Goal: Use online tool/utility: Utilize a website feature to perform a specific function

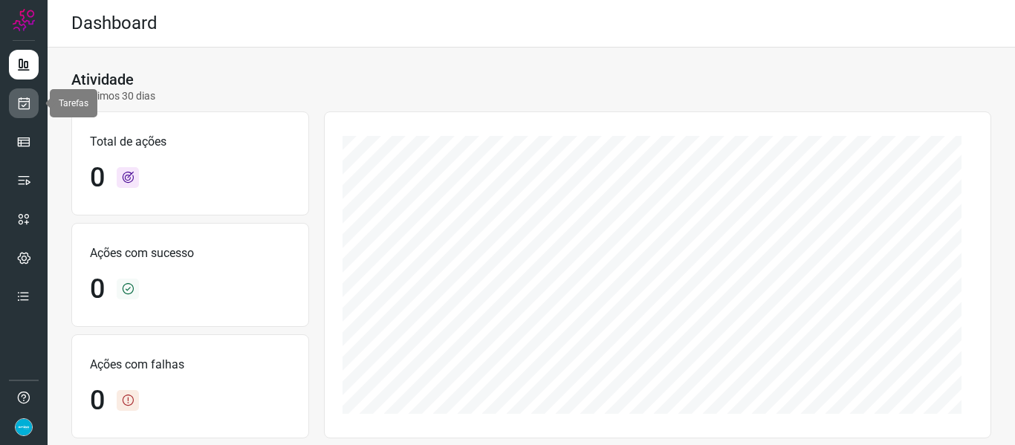
click at [28, 111] on link at bounding box center [24, 103] width 30 height 30
click at [30, 108] on icon at bounding box center [24, 103] width 16 height 15
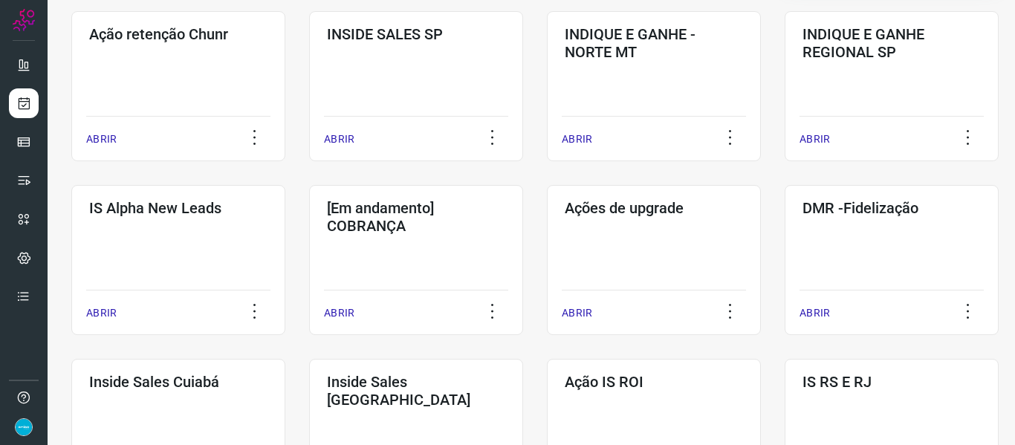
scroll to position [520, 0]
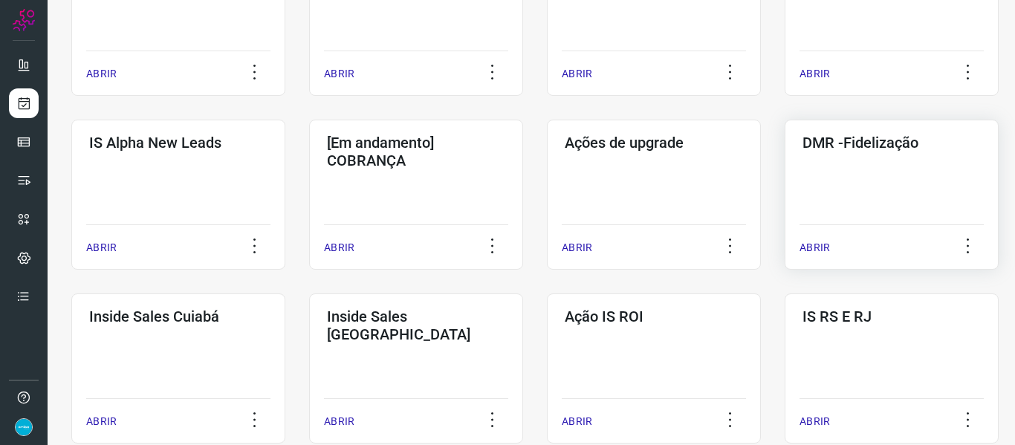
click at [820, 247] on p "ABRIR" at bounding box center [815, 248] width 30 height 16
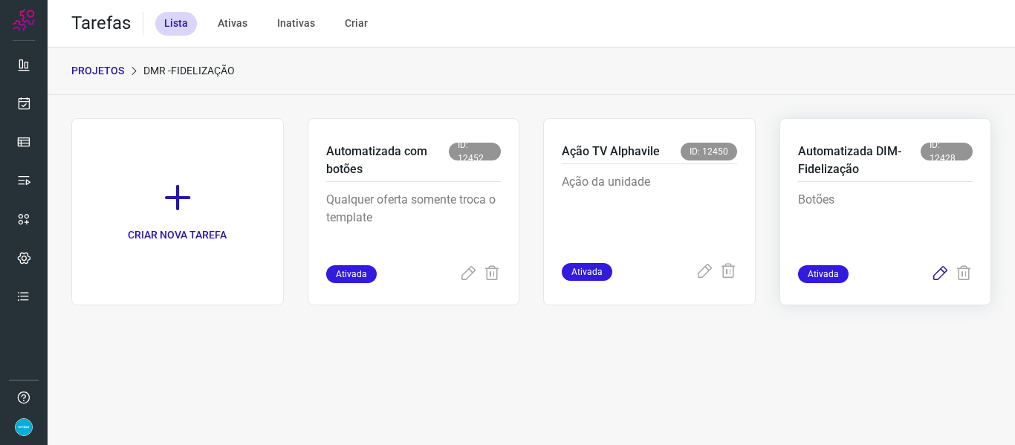
click at [938, 275] on icon at bounding box center [940, 274] width 18 height 18
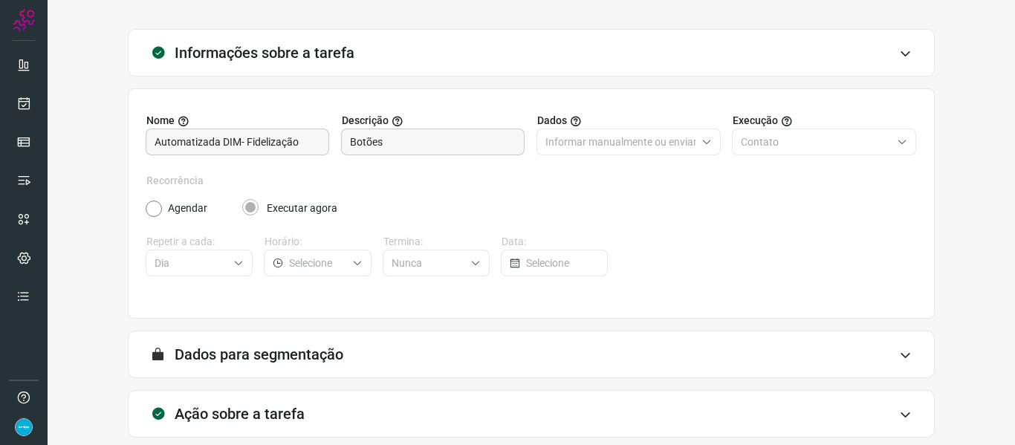
scroll to position [135, 0]
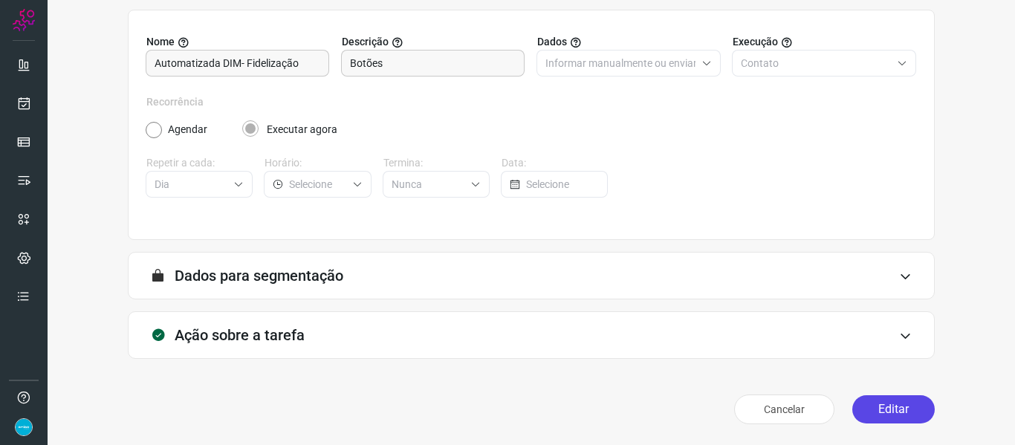
click at [896, 409] on button "Editar" at bounding box center [893, 409] width 82 height 28
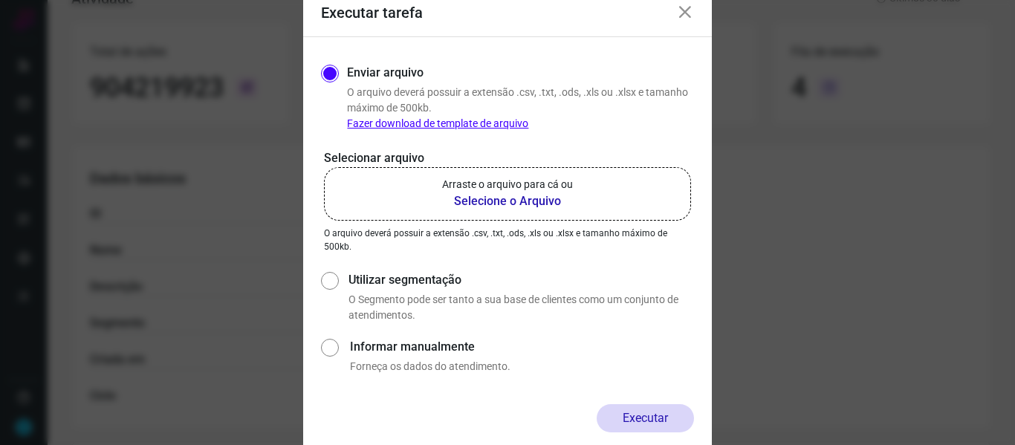
click at [539, 198] on b "Selecione o Arquivo" at bounding box center [507, 201] width 131 height 18
click at [0, 0] on input "Arraste o arquivo para cá ou Selecione o Arquivo" at bounding box center [0, 0] width 0 height 0
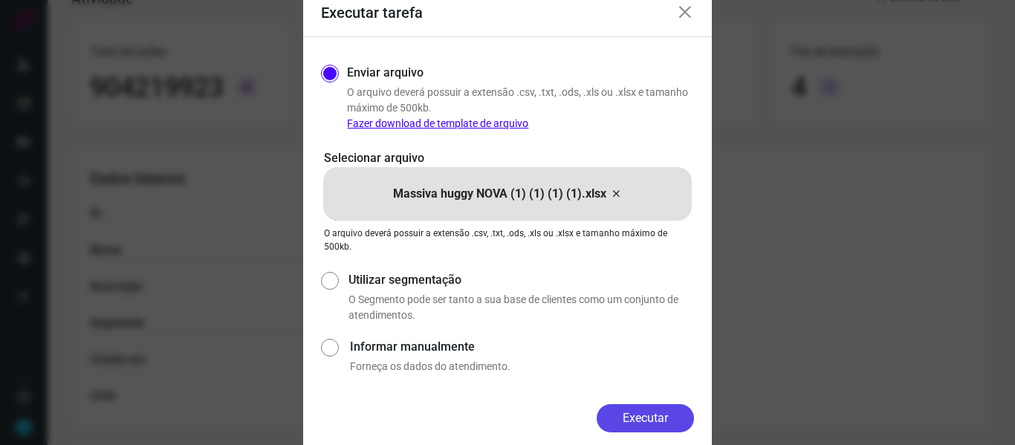
click at [668, 413] on button "Executar" at bounding box center [645, 418] width 97 height 28
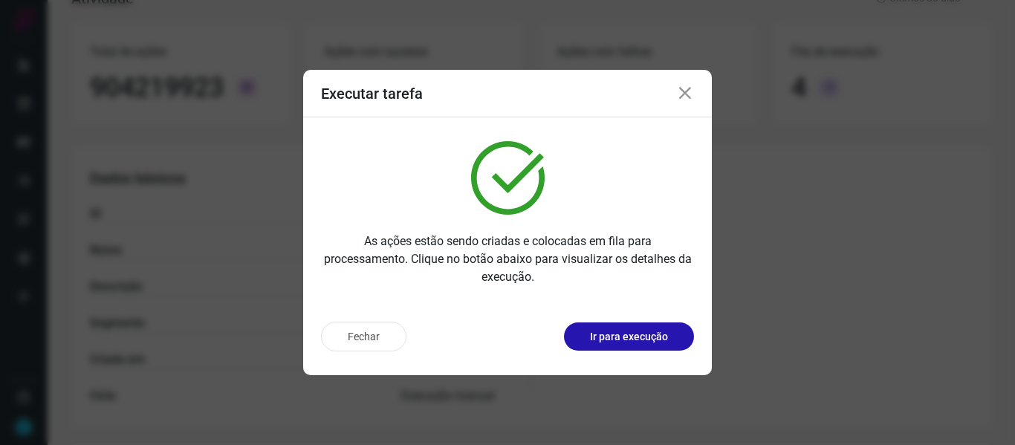
click at [683, 91] on icon at bounding box center [685, 94] width 18 height 18
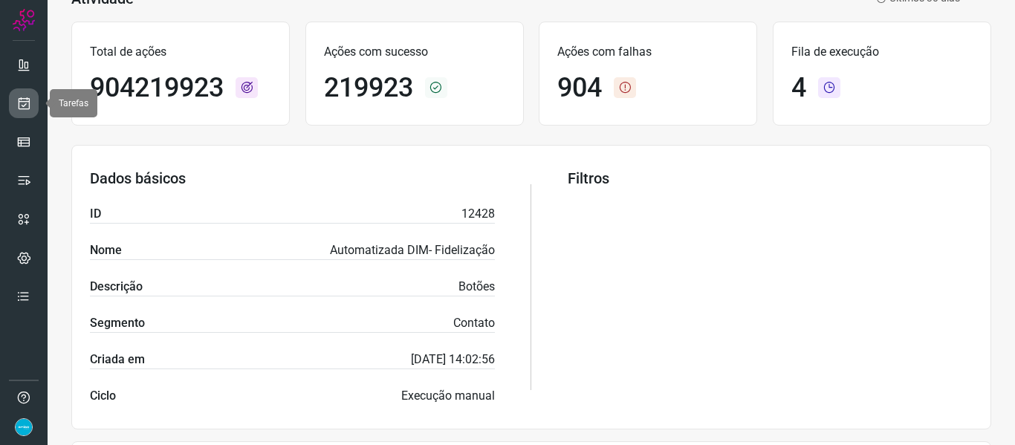
click at [27, 103] on icon at bounding box center [24, 103] width 16 height 15
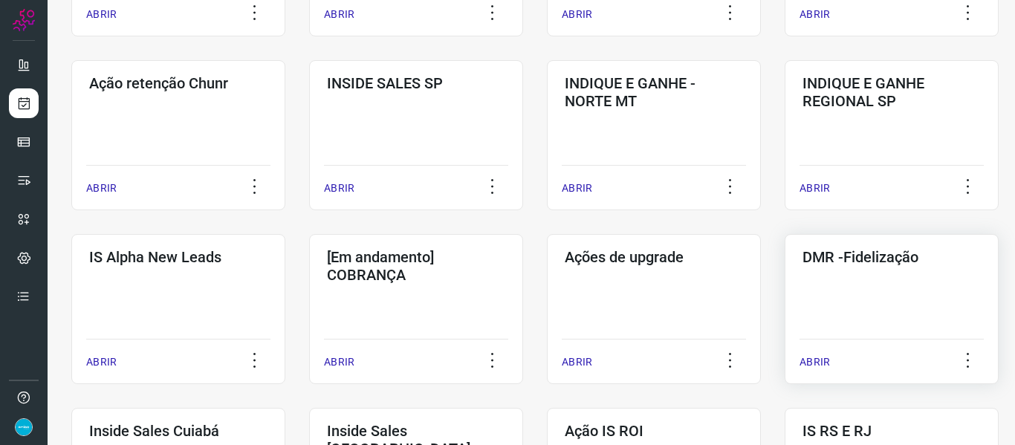
click at [820, 363] on p "ABRIR" at bounding box center [815, 362] width 30 height 16
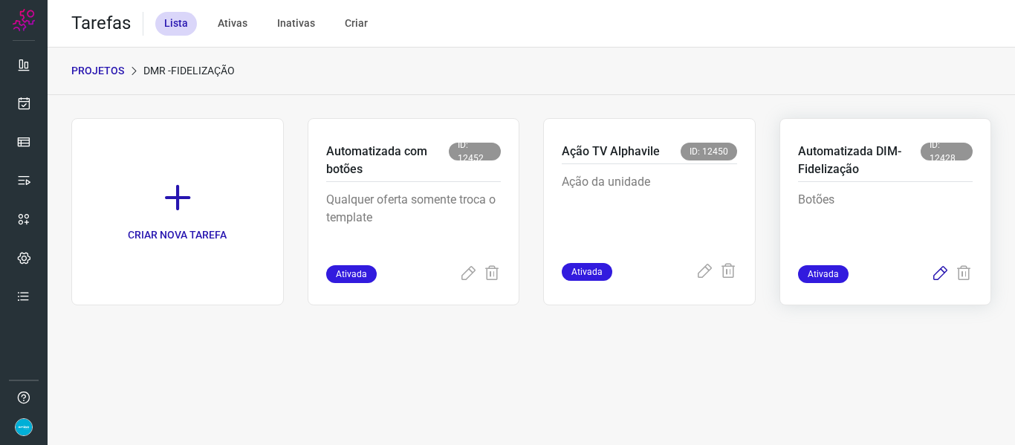
click at [941, 275] on icon at bounding box center [940, 274] width 18 height 18
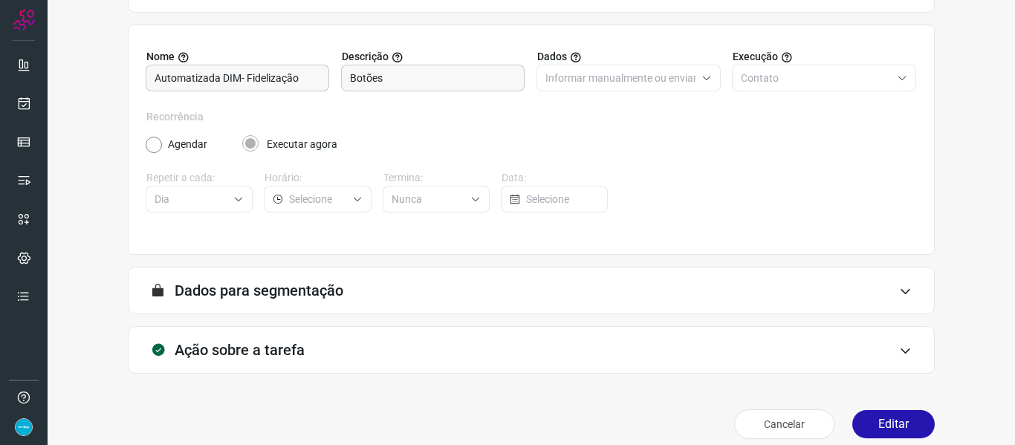
scroll to position [135, 0]
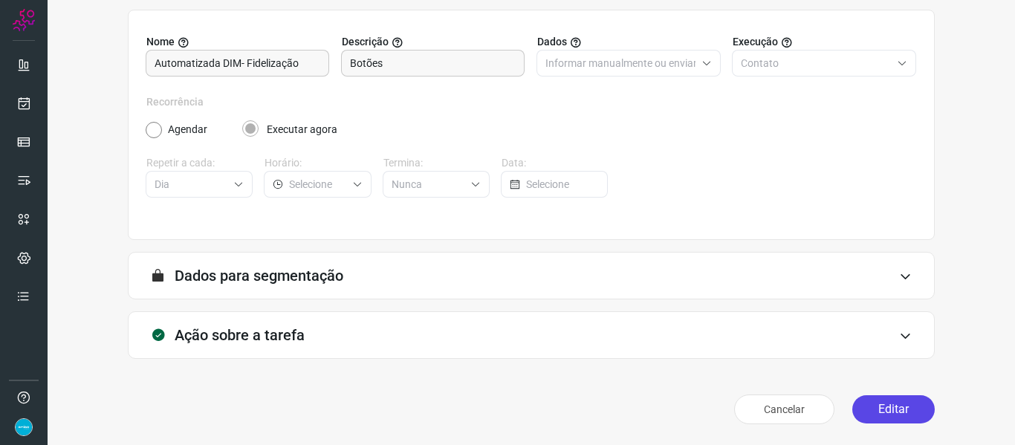
click at [897, 409] on button "Editar" at bounding box center [893, 409] width 82 height 28
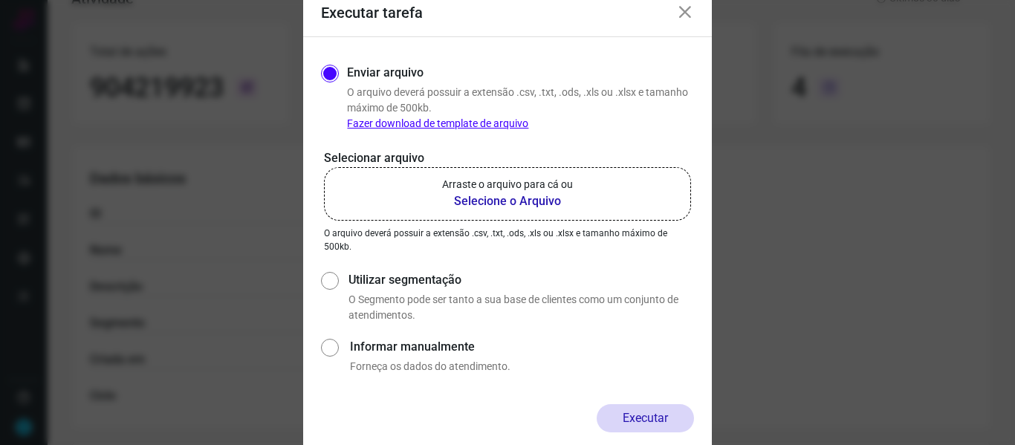
click at [496, 204] on b "Selecione o Arquivo" at bounding box center [507, 201] width 131 height 18
click at [0, 0] on input "Arraste o arquivo para cá ou Selecione o Arquivo" at bounding box center [0, 0] width 0 height 0
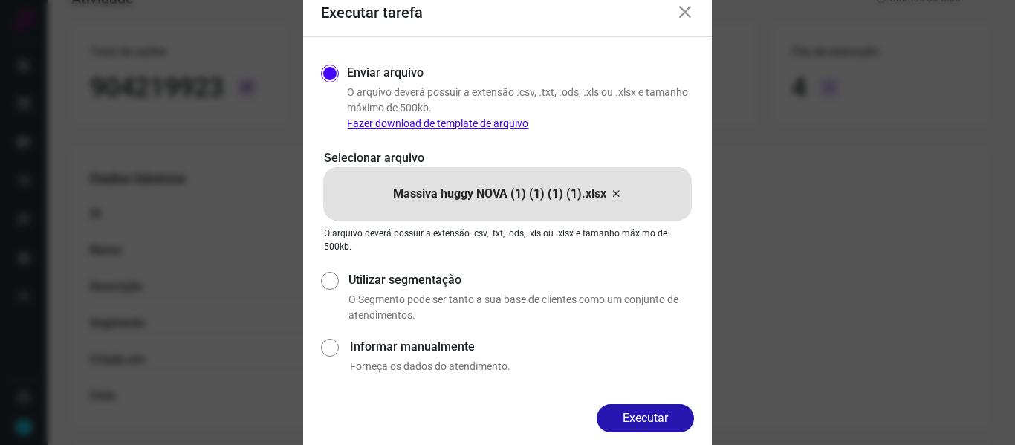
click at [658, 415] on button "Executar" at bounding box center [645, 418] width 97 height 28
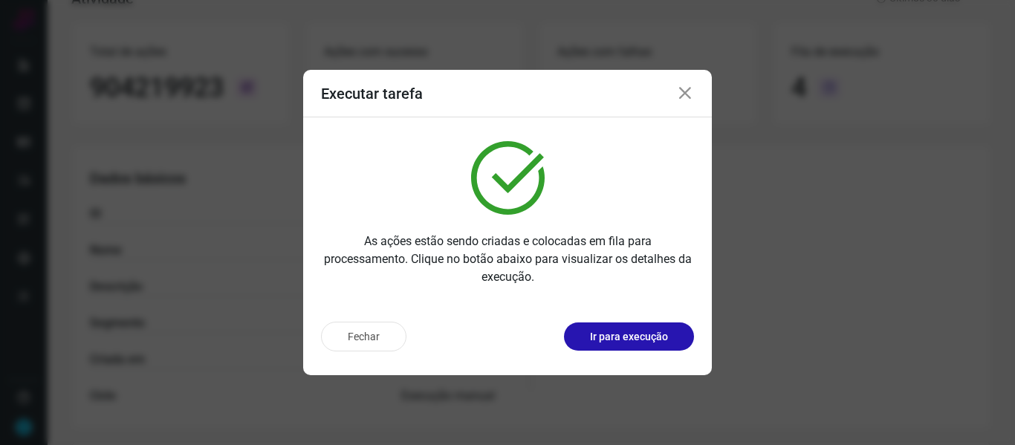
click at [686, 95] on icon at bounding box center [685, 94] width 18 height 18
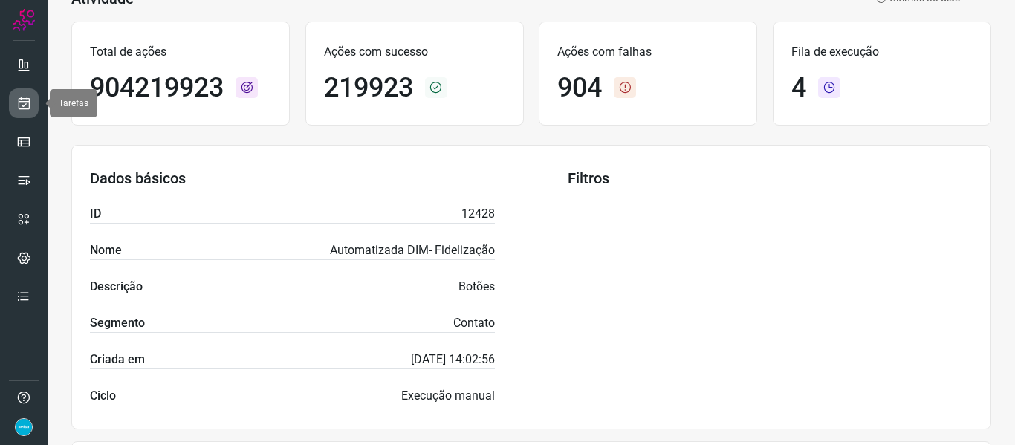
drag, startPoint x: 23, startPoint y: 103, endPoint x: 31, endPoint y: 97, distance: 9.7
click at [23, 103] on icon at bounding box center [24, 103] width 16 height 15
